Goal: Information Seeking & Learning: Learn about a topic

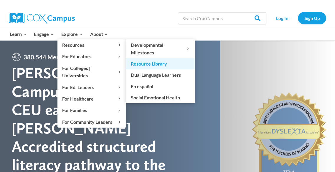
click at [148, 66] on link "Resource Library" at bounding box center [160, 63] width 69 height 11
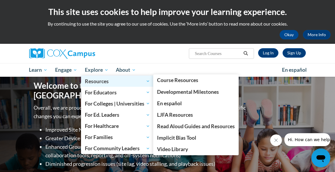
click at [99, 83] on span "Resources" at bounding box center [117, 81] width 65 height 7
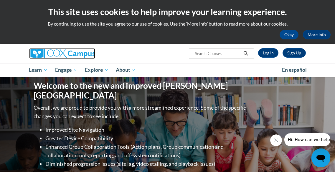
click at [51, 51] on img at bounding box center [62, 53] width 66 height 11
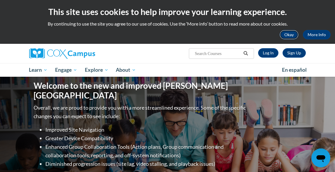
click at [286, 35] on button "Okay" at bounding box center [288, 34] width 19 height 9
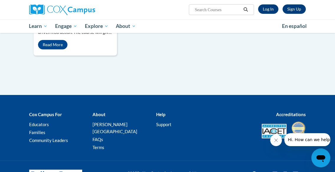
scroll to position [461, 0]
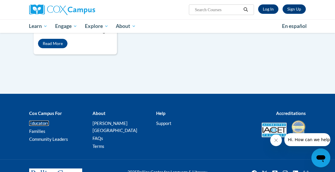
click at [35, 123] on link "Educators" at bounding box center [39, 123] width 20 height 5
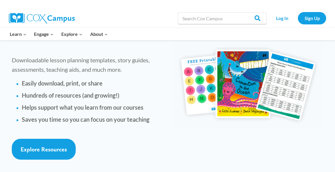
scroll to position [1433, 0]
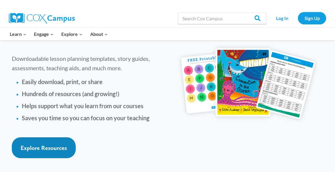
click at [52, 145] on span "Explore Resources" at bounding box center [44, 148] width 46 height 7
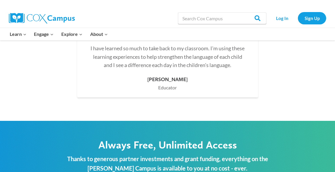
scroll to position [1811, 0]
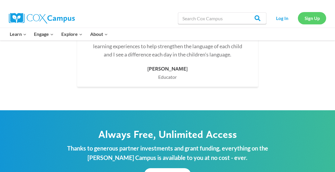
click at [308, 18] on link "Sign Up" at bounding box center [312, 18] width 28 height 12
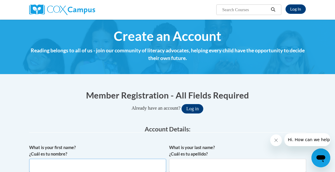
click at [108, 165] on input "What is your first name? ¿Cuál es tu nombre?" at bounding box center [97, 166] width 137 height 14
type input "Tia"
type input "[PERSON_NAME]"
type input "[EMAIL_ADDRESS][PERSON_NAME][DOMAIN_NAME]"
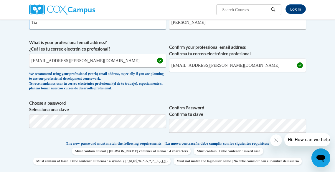
scroll to position [145, 0]
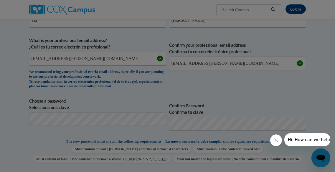
scroll to position [189, 0]
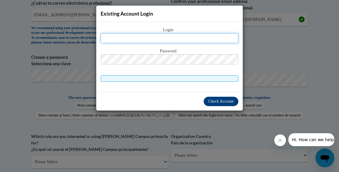
paste input "AUTO_a25968a4304e40a1ad81bf6b5e06f078"
click at [167, 39] on input "AUTO_a25968a4304e40a1ad81bf6b5e06f078" at bounding box center [170, 38] width 138 height 10
type input "jamiesont@clarke.k12.ga.us"
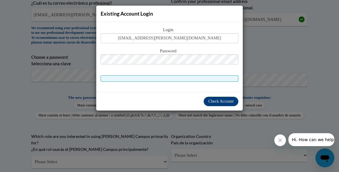
click at [166, 54] on span "Password" at bounding box center [170, 51] width 138 height 6
click at [209, 101] on span "Check Account" at bounding box center [220, 101] width 25 height 4
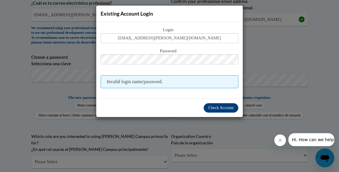
click at [304, 76] on div "Existing Account Login Login jamiesont@clarke.k12.ga.us Password Invalid login …" at bounding box center [169, 86] width 339 height 172
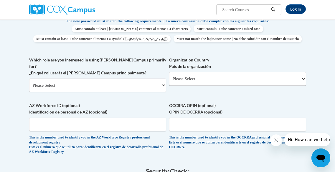
scroll to position [266, 0]
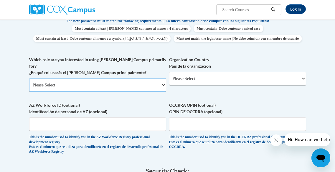
click at [136, 89] on select "Please Select College/University | Colegio/Universidad Community/Nonprofit Part…" at bounding box center [97, 85] width 137 height 14
select select "fbf2d438-af2f-41f8-98f1-81c410e29de3"
click at [29, 82] on select "Please Select College/University | Colegio/Universidad Community/Nonprofit Part…" at bounding box center [97, 85] width 137 height 14
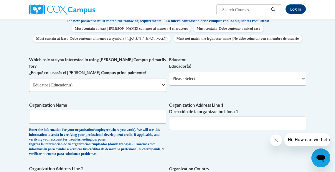
click at [186, 81] on span "Educator Educador(a) Please Select Early Learning/Daycare Teacher/Family Home C…" at bounding box center [237, 71] width 137 height 29
click at [185, 85] on select "Please Select Early Learning/Daycare Teacher/Family Home Care Provider | Maestr…" at bounding box center [237, 79] width 137 height 14
select select "5455f13f-8aeb-4200-a53b-f3dbe28286cf"
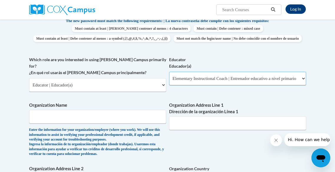
click at [169, 82] on select "Please Select Early Learning/Daycare Teacher/Family Home Care Provider | Maestr…" at bounding box center [237, 79] width 137 height 14
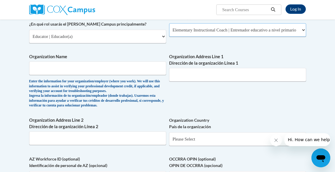
scroll to position [314, 0]
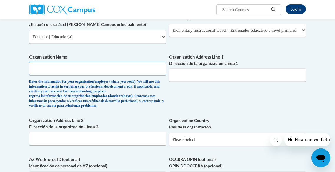
click at [112, 71] on input "Organization Name" at bounding box center [97, 69] width 137 height 14
type input "Clarke Middle School"
type input "1235 Baxter St"
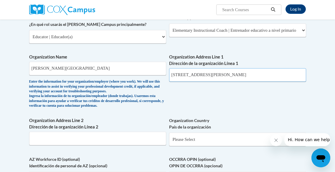
select select "Georgia"
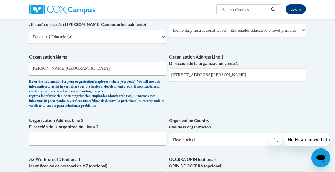
scroll to position [386, 0]
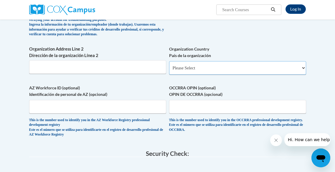
click at [192, 74] on select "Please Select United States | Estados Unidos Outside of the United States | Fue…" at bounding box center [237, 68] width 137 height 14
select select "ad49bcad-a171-4b2e-b99c-48b446064914"
click at [169, 64] on select "Please Select United States | Estados Unidos Outside of the United States | Fue…" at bounding box center [237, 68] width 137 height 14
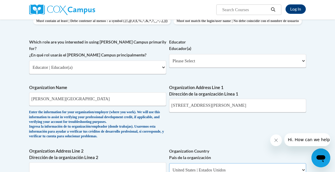
scroll to position [284, 0]
click at [188, 67] on select "Please Select Early Learning/Daycare Teacher/Family Home Care Provider | Maestr…" at bounding box center [237, 61] width 137 height 14
select select "5455f13f-8aeb-4200-a53b-f3dbe28286cf"
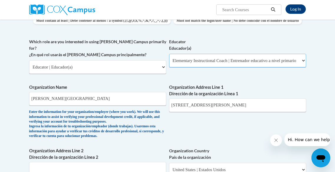
click at [169, 64] on select "Please Select Early Learning/Daycare Teacher/Family Home Care Provider | Maestr…" at bounding box center [237, 61] width 137 height 14
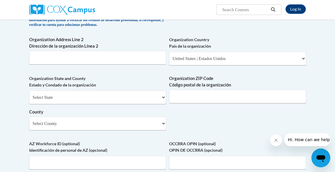
scroll to position [400, 0]
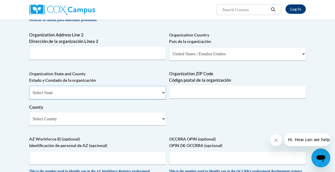
click at [120, 91] on select "Select State Alabama Alaska Arizona Arkansas California Colorado Connecticut De…" at bounding box center [97, 93] width 137 height 14
select select "Georgia"
click at [29, 89] on select "Select State Alabama Alaska Arizona Arkansas California Colorado Connecticut De…" at bounding box center [97, 93] width 137 height 14
click at [72, 123] on select "Select County Appling Atkinson Bacon Baker Baldwin Banks Barrow Bartow Ben Hill…" at bounding box center [97, 119] width 137 height 14
select select "Clarke"
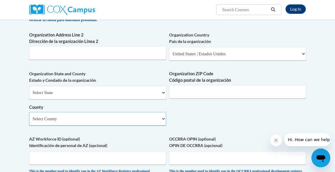
click at [29, 116] on select "Select County Appling Atkinson Bacon Baker Baldwin Banks Barrow Bartow Ben Hill…" at bounding box center [97, 119] width 137 height 14
click at [177, 99] on input "Organization ZIP Code Código postal de la organización" at bounding box center [237, 92] width 137 height 14
type input "30606-3711"
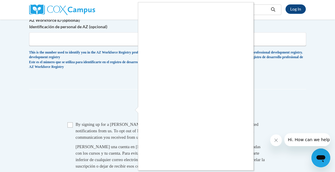
scroll to position [520, 0]
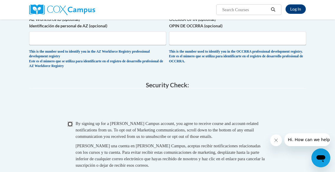
click at [68, 127] on input "Checkbox" at bounding box center [69, 124] width 5 height 5
checkbox input "true"
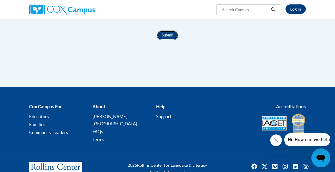
click at [167, 38] on input "Submit" at bounding box center [167, 35] width 21 height 9
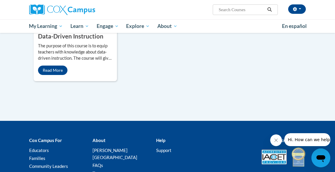
scroll to position [728, 0]
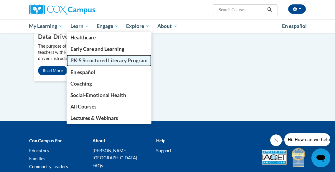
click at [77, 61] on span "PK-5 Structured Literacy Program" at bounding box center [108, 60] width 77 height 6
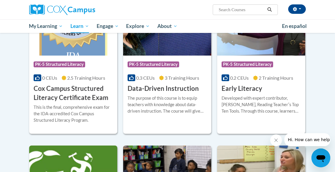
scroll to position [229, 0]
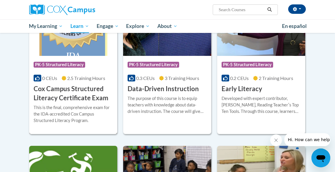
click at [79, 86] on h3 "Cox Campus Structured Literacy Certificate Exam" at bounding box center [73, 93] width 79 height 18
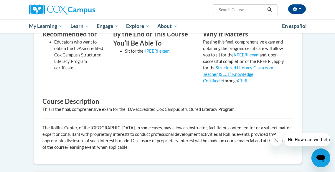
scroll to position [185, 0]
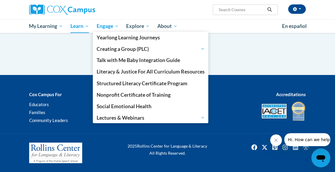
scroll to position [210, 0]
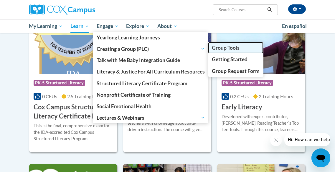
click at [230, 49] on span "Group Tools" at bounding box center [226, 48] width 28 height 6
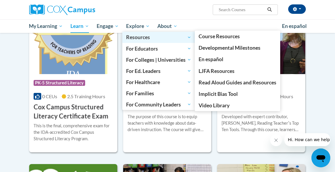
click at [139, 40] on span "Resources" at bounding box center [158, 37] width 65 height 7
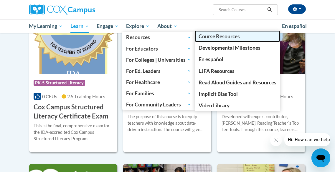
click at [225, 38] on span "Course Resources" at bounding box center [218, 36] width 41 height 6
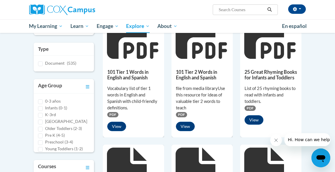
scroll to position [102, 0]
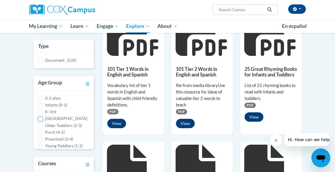
click at [39, 120] on input "[GEOGRAPHIC_DATA]" at bounding box center [40, 119] width 5 height 5
checkbox input "true"
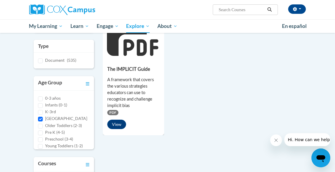
click at [40, 109] on div "K-3rd" at bounding box center [64, 112] width 52 height 6
click at [40, 112] on input "K-3rd" at bounding box center [40, 112] width 5 height 5
checkbox input "true"
click at [41, 120] on input "[GEOGRAPHIC_DATA]" at bounding box center [40, 119] width 5 height 5
checkbox input "false"
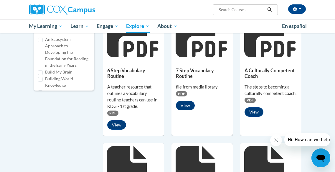
scroll to position [245, 0]
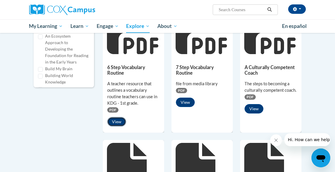
click at [118, 122] on button "View" at bounding box center [116, 121] width 19 height 9
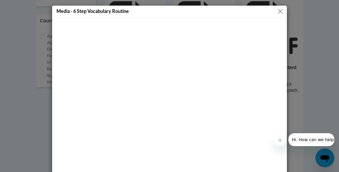
click at [278, 12] on button "Close" at bounding box center [280, 11] width 7 height 7
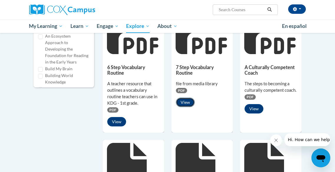
click at [183, 102] on button "View" at bounding box center [185, 102] width 19 height 9
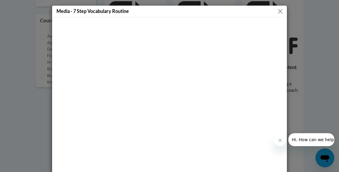
click at [279, 14] on button "Close" at bounding box center [280, 11] width 7 height 7
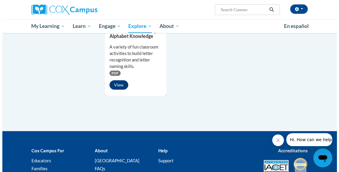
scroll to position [556, 0]
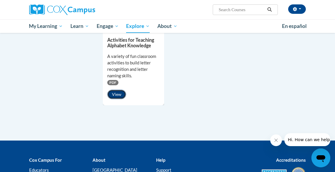
click at [118, 92] on button "View" at bounding box center [116, 94] width 19 height 9
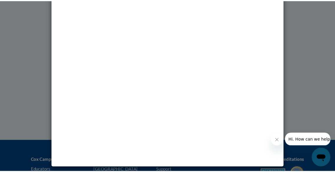
scroll to position [0, 0]
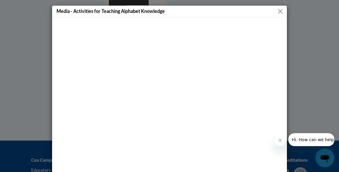
click at [279, 143] on button "Close message from company" at bounding box center [280, 141] width 12 height 12
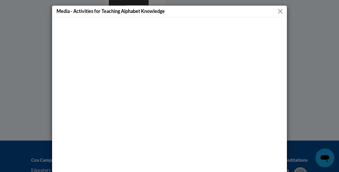
click at [278, 11] on button "Close" at bounding box center [280, 11] width 7 height 7
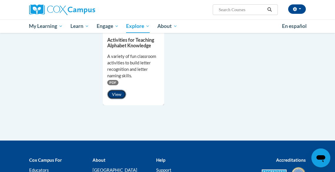
click at [122, 93] on button "View" at bounding box center [116, 94] width 19 height 9
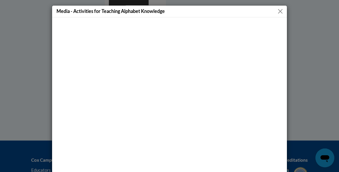
click at [278, 11] on button "Close" at bounding box center [280, 11] width 7 height 7
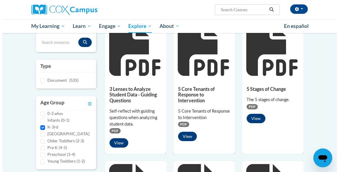
scroll to position [82, 0]
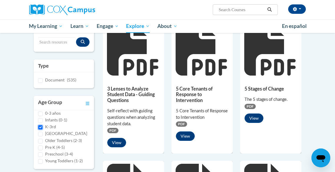
click at [42, 125] on input "K-3rd" at bounding box center [40, 127] width 5 height 5
checkbox input "false"
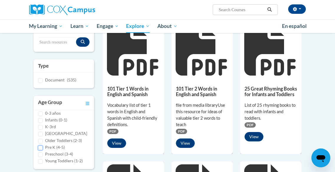
click at [40, 147] on input "Pre K (4-5)" at bounding box center [40, 148] width 5 height 5
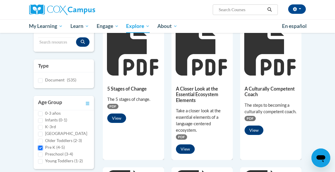
click at [40, 147] on input "Pre K (4-5)" at bounding box center [40, 148] width 5 height 5
checkbox input "false"
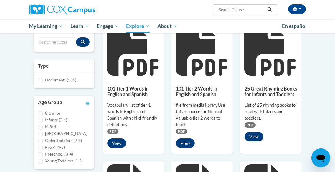
click at [54, 80] on span "Document" at bounding box center [54, 79] width 19 height 5
click at [43, 80] on input "Document (535)" at bounding box center [40, 80] width 5 height 5
click at [54, 80] on span "Document" at bounding box center [54, 79] width 19 height 5
click at [43, 80] on input "Document (535)" at bounding box center [40, 80] width 5 height 5
checkbox input "false"
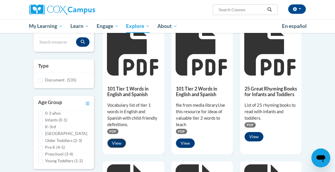
click at [120, 142] on button "View" at bounding box center [116, 143] width 19 height 9
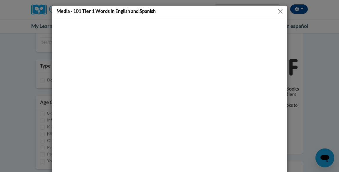
click at [277, 11] on button "Close" at bounding box center [280, 11] width 7 height 7
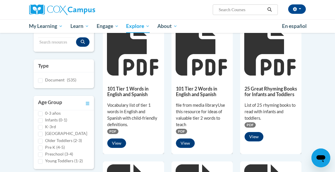
click at [197, 91] on h5 "101 Tier 2 Words in English and Spanish" at bounding box center [202, 91] width 52 height 11
click at [185, 145] on button "View" at bounding box center [185, 143] width 19 height 9
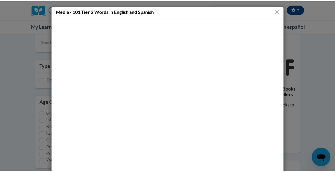
scroll to position [0, 0]
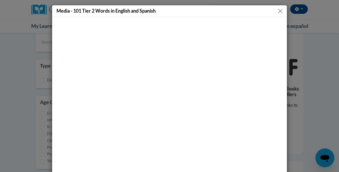
click at [277, 11] on button "Close" at bounding box center [280, 10] width 7 height 7
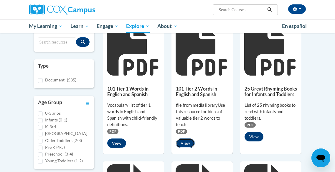
click at [184, 143] on button "View" at bounding box center [185, 143] width 19 height 9
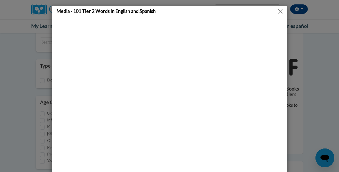
click at [279, 11] on button "Close" at bounding box center [280, 11] width 7 height 7
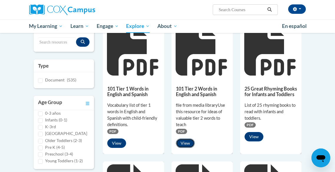
click at [181, 144] on button "View" at bounding box center [185, 143] width 19 height 9
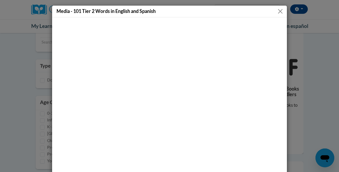
click at [277, 10] on button "Close" at bounding box center [280, 11] width 7 height 7
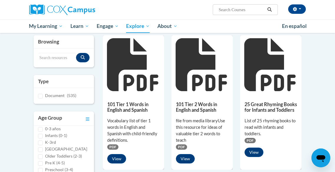
scroll to position [0, 0]
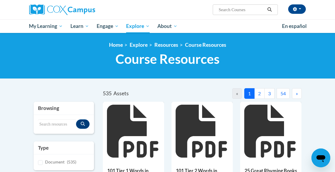
click at [166, 42] on div "<en>My Learning</en><fr>New fr_My Learning</fr><it>New it_My Learning</it><de>N…" at bounding box center [167, 56] width 335 height 46
click at [166, 45] on link "Resources" at bounding box center [166, 45] width 24 height 6
click at [262, 94] on button "2" at bounding box center [259, 93] width 10 height 11
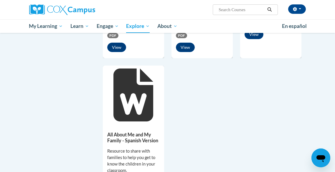
scroll to position [411, 0]
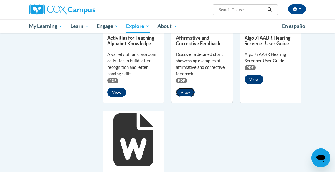
click at [191, 89] on button "View" at bounding box center [185, 92] width 19 height 9
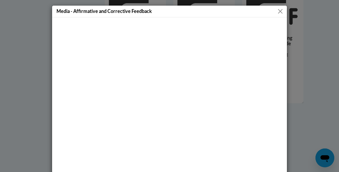
click at [277, 11] on button "Close" at bounding box center [280, 11] width 7 height 7
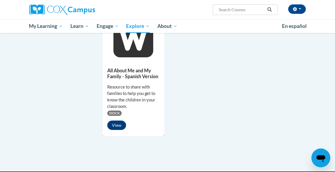
scroll to position [520, 0]
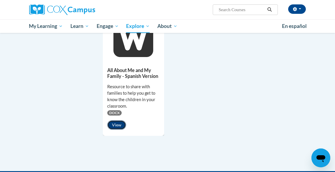
click at [116, 127] on button "View" at bounding box center [116, 124] width 19 height 9
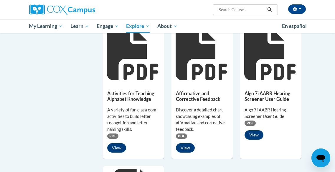
scroll to position [355, 0]
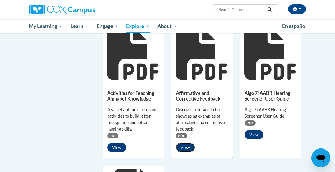
click at [185, 148] on button "View" at bounding box center [185, 147] width 19 height 9
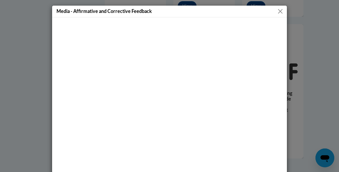
click at [277, 11] on button "Close" at bounding box center [280, 11] width 7 height 7
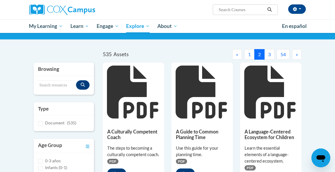
scroll to position [0, 0]
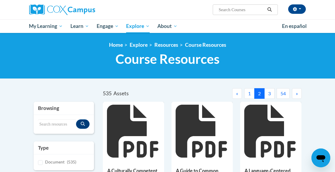
click at [271, 93] on button "3" at bounding box center [269, 93] width 10 height 11
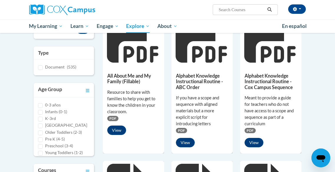
scroll to position [95, 0]
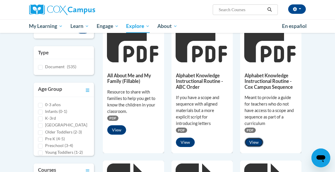
click at [254, 142] on button "View" at bounding box center [253, 142] width 19 height 9
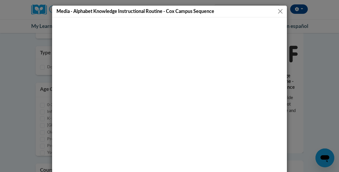
click at [278, 8] on button "Close" at bounding box center [280, 11] width 7 height 7
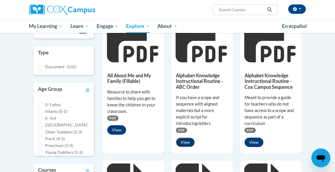
click at [182, 143] on button "View" at bounding box center [185, 142] width 19 height 9
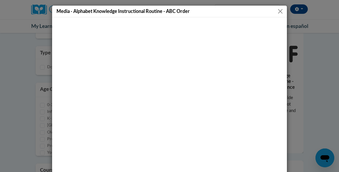
click at [278, 9] on button "Close" at bounding box center [280, 11] width 7 height 7
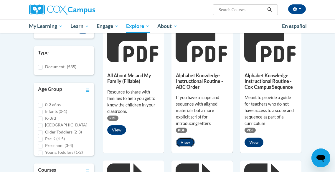
click at [184, 142] on button "View" at bounding box center [185, 142] width 19 height 9
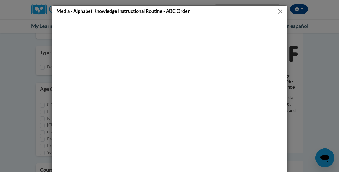
click at [279, 11] on button "Close" at bounding box center [280, 11] width 7 height 7
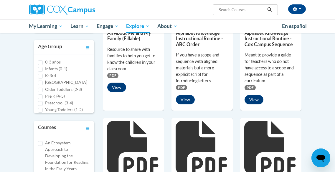
scroll to position [139, 0]
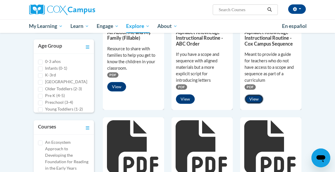
click at [253, 99] on button "View" at bounding box center [253, 98] width 19 height 9
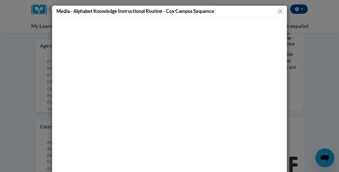
click at [279, 14] on button "Close" at bounding box center [280, 11] width 7 height 7
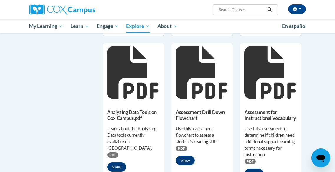
scroll to position [362, 0]
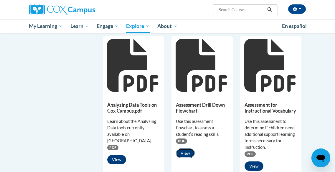
click at [186, 153] on button "View" at bounding box center [185, 153] width 19 height 9
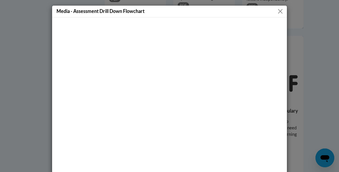
click at [278, 10] on button "Close" at bounding box center [280, 11] width 7 height 7
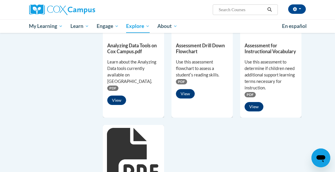
scroll to position [427, 0]
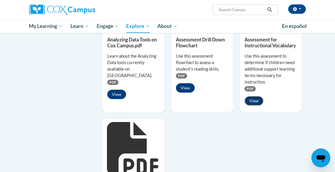
click at [255, 99] on button "View" at bounding box center [253, 100] width 19 height 9
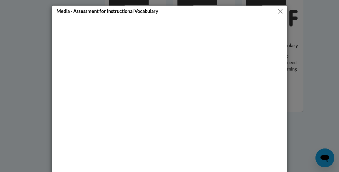
click at [273, 12] on div "Media - Assessment for Instructional Vocabulary" at bounding box center [169, 12] width 235 height 12
click at [277, 11] on button "Close" at bounding box center [280, 11] width 7 height 7
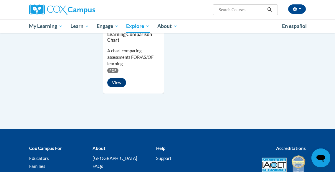
scroll to position [587, 0]
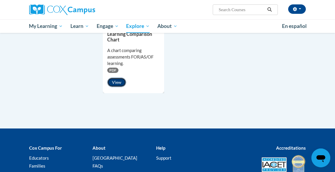
click at [113, 79] on button "View" at bounding box center [116, 82] width 19 height 9
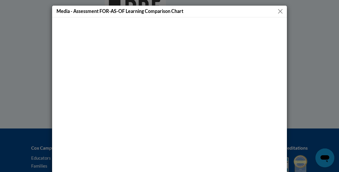
click at [278, 13] on button "Close" at bounding box center [280, 11] width 7 height 7
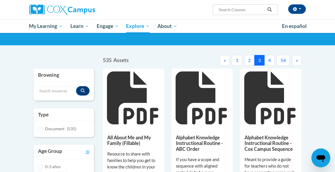
scroll to position [0, 0]
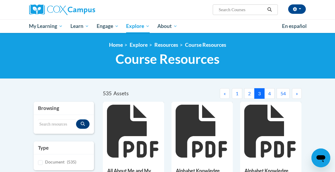
click at [271, 94] on button "4" at bounding box center [269, 93] width 10 height 11
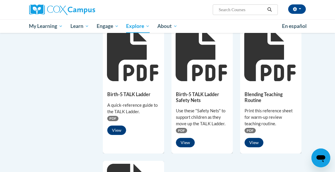
scroll to position [368, 0]
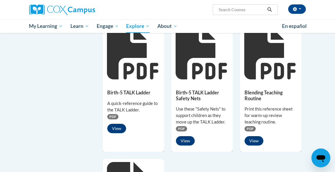
click at [216, 76] on div at bounding box center [201, 53] width 61 height 59
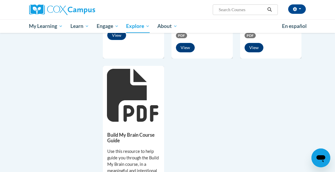
scroll to position [462, 0]
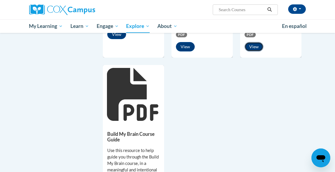
click at [248, 42] on button "View" at bounding box center [253, 46] width 19 height 9
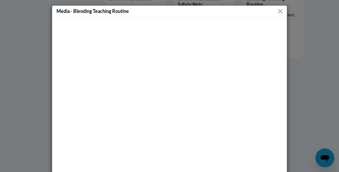
click at [274, 10] on div "Media - Blending Teaching Routine" at bounding box center [169, 12] width 235 height 12
click at [280, 12] on button "Close" at bounding box center [280, 11] width 7 height 7
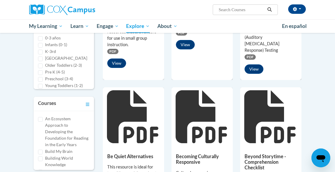
scroll to position [0, 0]
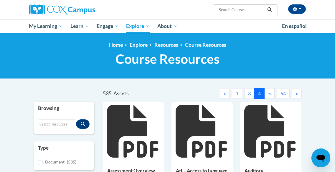
click at [273, 95] on button "5" at bounding box center [269, 93] width 10 height 11
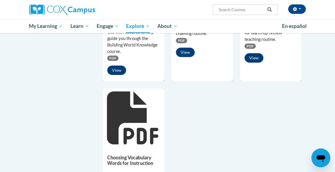
scroll to position [538, 0]
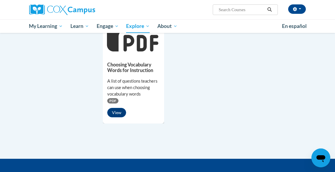
click at [114, 105] on div "Choosing Vocabulary Words for Instruction A list of questions teachers can use …" at bounding box center [133, 88] width 61 height 68
click at [115, 112] on button "View" at bounding box center [116, 112] width 19 height 9
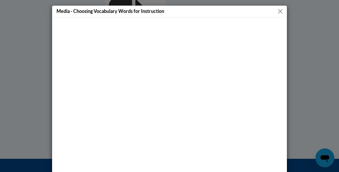
click at [278, 12] on button "Close" at bounding box center [280, 11] width 7 height 7
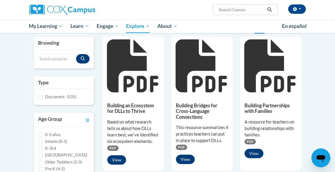
scroll to position [0, 0]
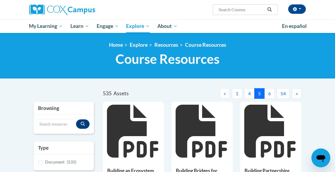
click at [268, 98] on button "6" at bounding box center [269, 93] width 10 height 11
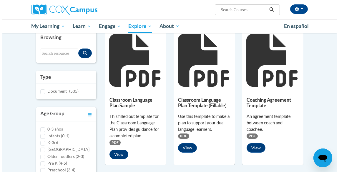
scroll to position [71, 0]
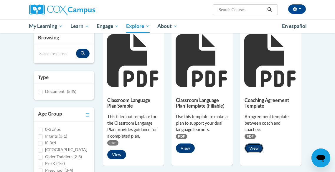
click at [253, 152] on button "View" at bounding box center [253, 148] width 19 height 9
